Goal: Find specific page/section

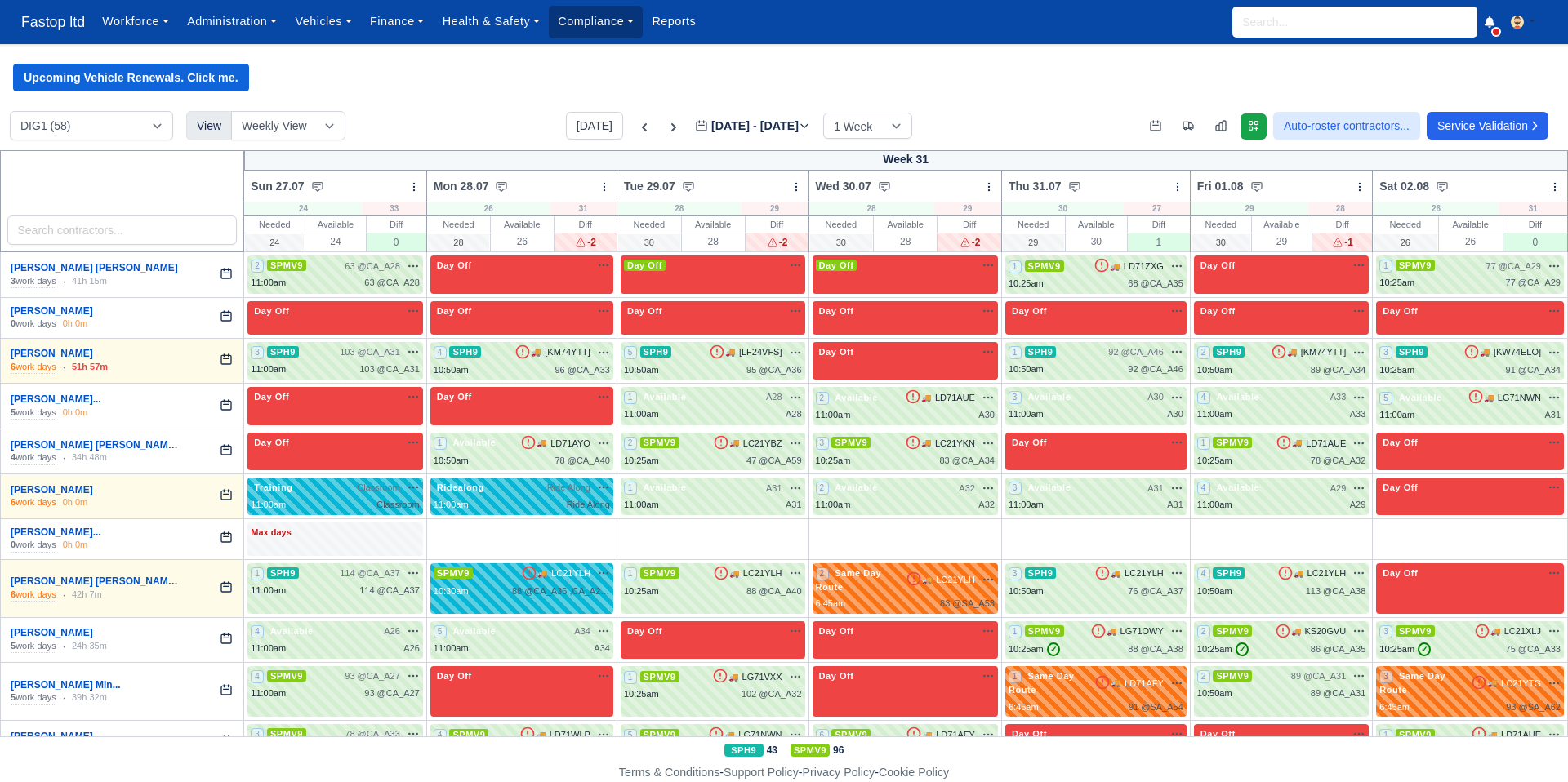
click at [603, 24] on link "Compliance" at bounding box center [596, 22] width 94 height 32
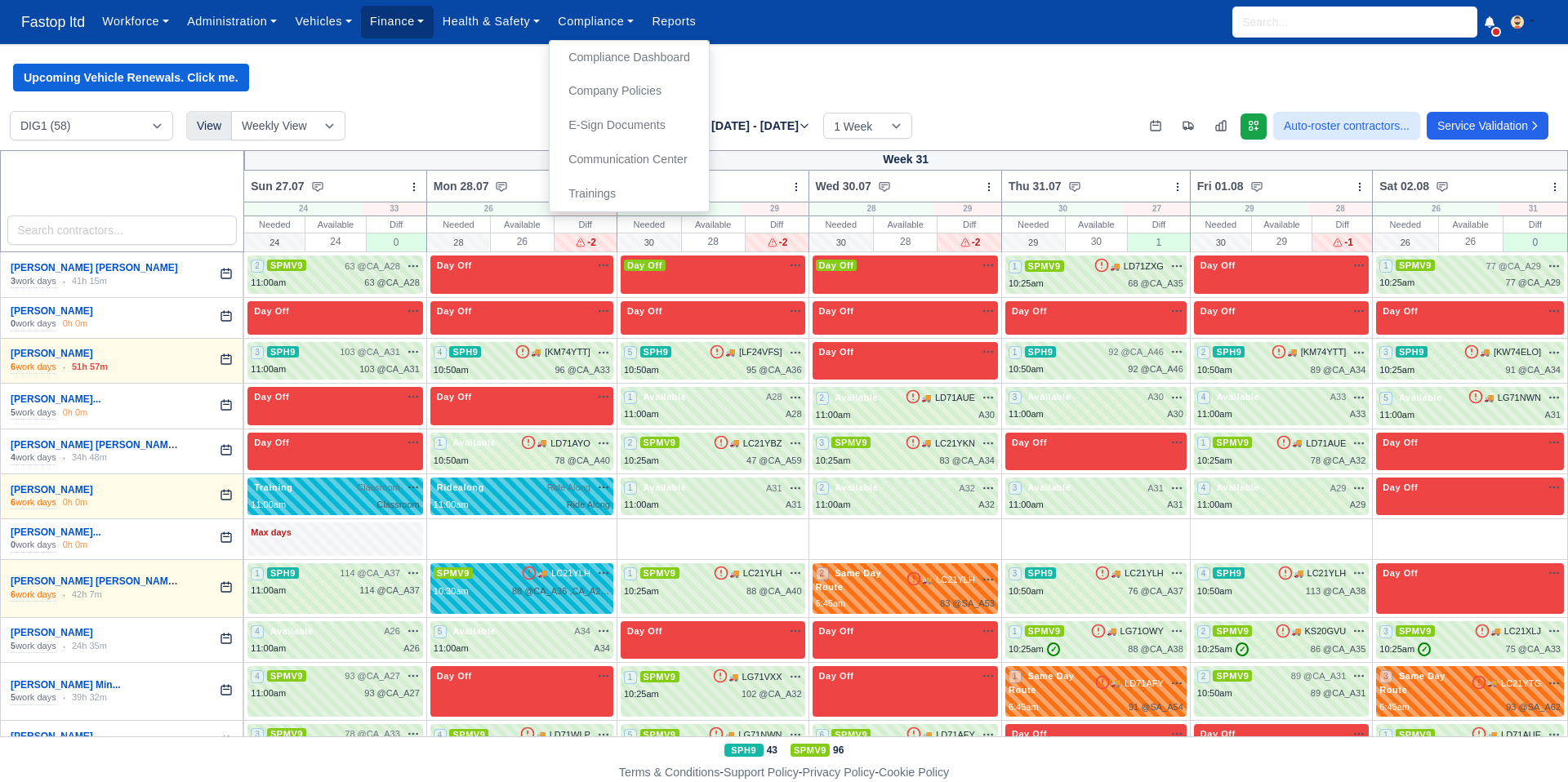
click at [415, 22] on link "Finance" at bounding box center [397, 22] width 72 height 32
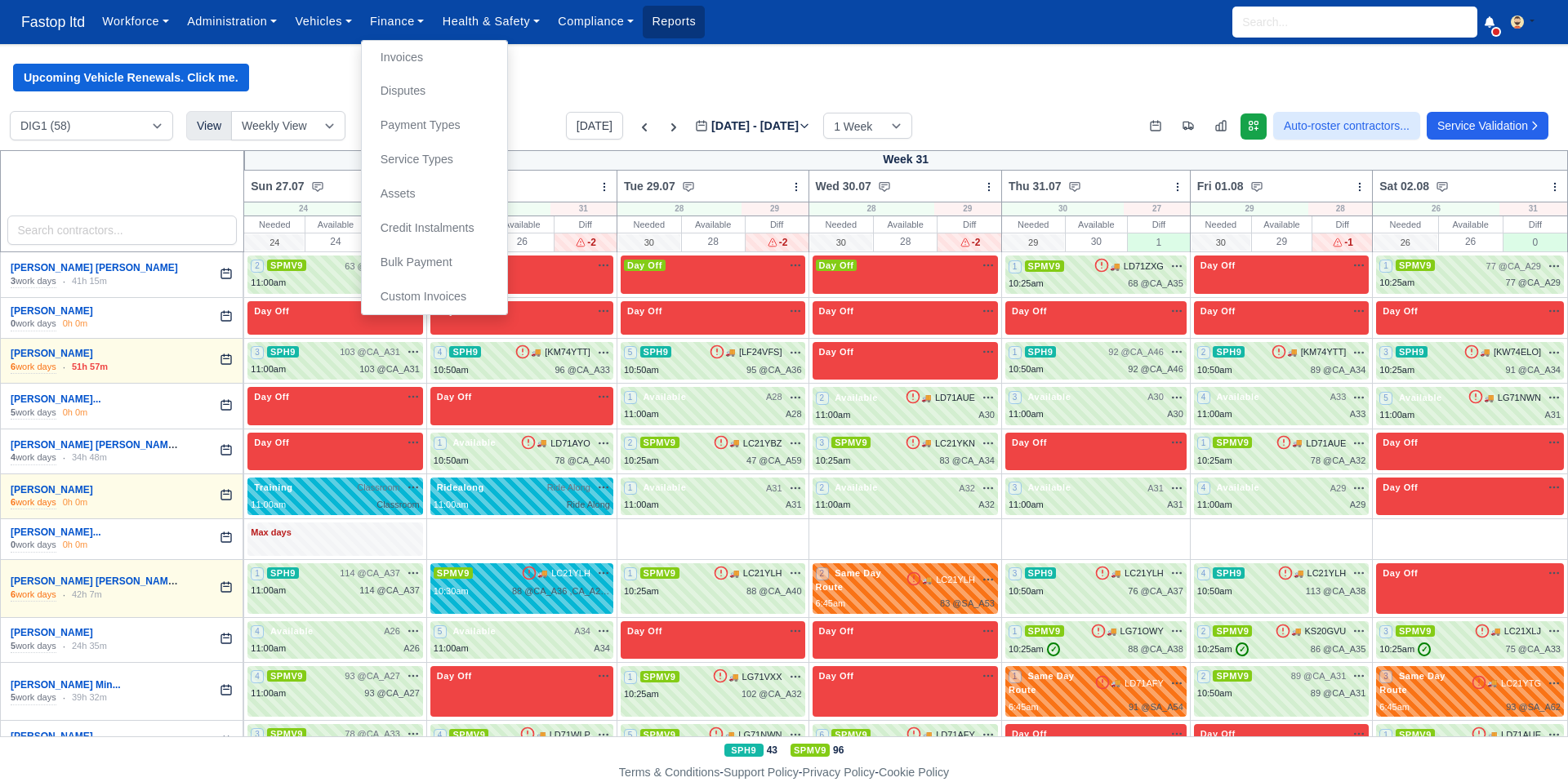
click at [677, 24] on link "Reports" at bounding box center [673, 22] width 62 height 32
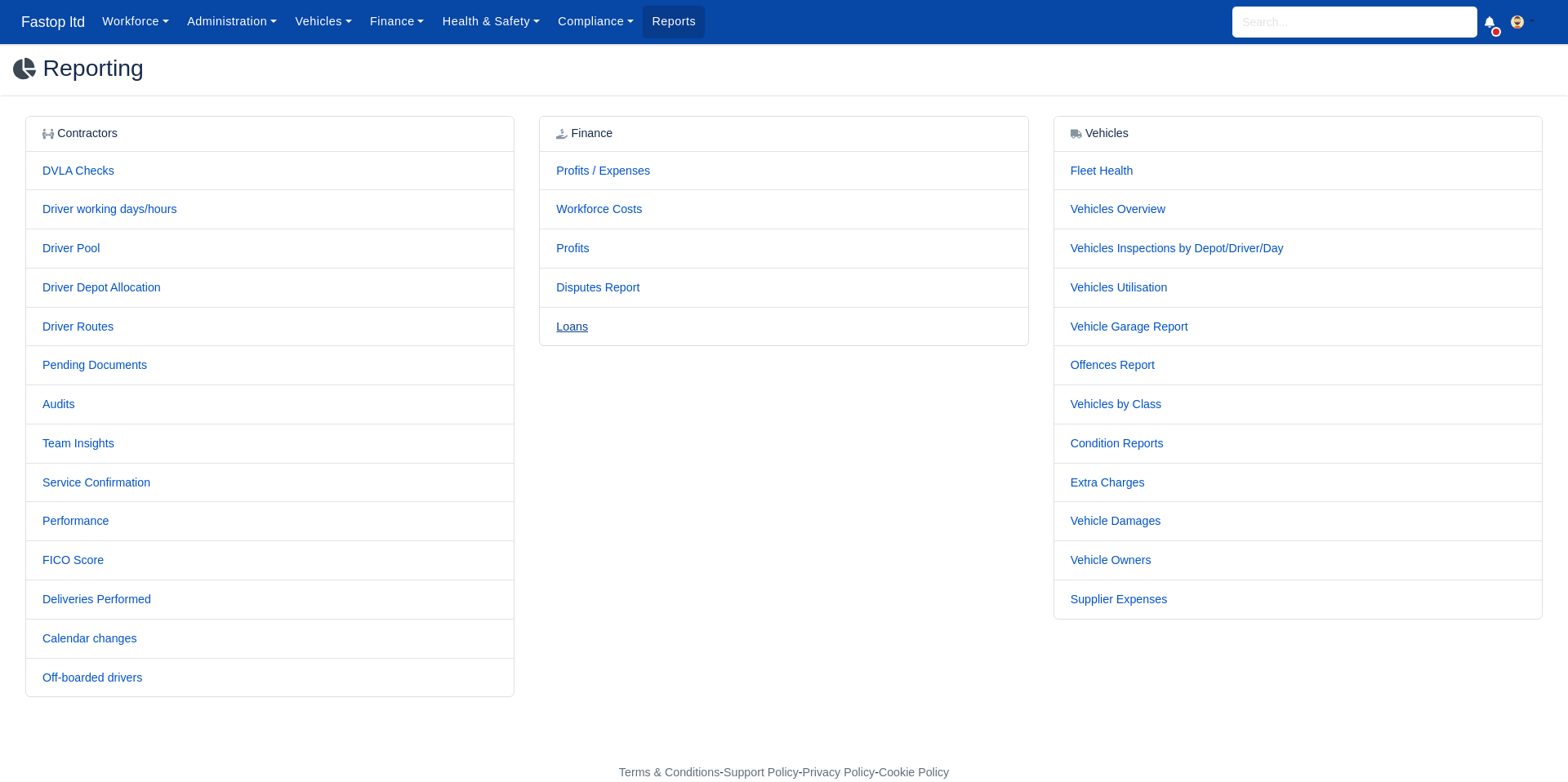
click at [572, 323] on link "Loans" at bounding box center [572, 326] width 32 height 13
